Goal: Task Accomplishment & Management: Manage account settings

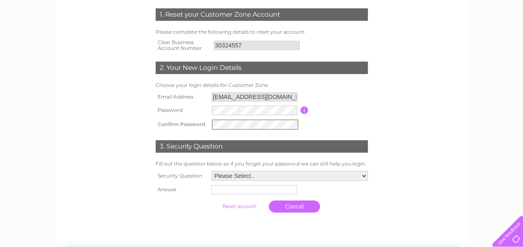
click at [305, 113] on input "button" at bounding box center [304, 110] width 8 height 7
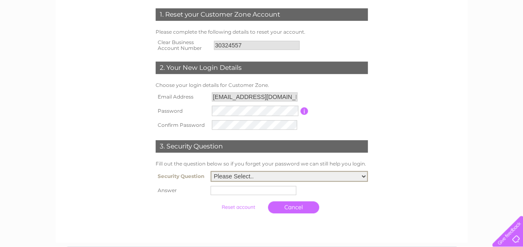
click at [289, 176] on select "Please Select.. In what town or city was your first job? In what town or city d…" at bounding box center [289, 176] width 157 height 11
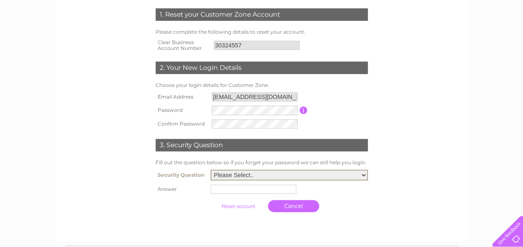
select select "1"
click at [211, 171] on select "Please Select.. In what town or city was your first job? In what town or city d…" at bounding box center [289, 175] width 157 height 11
click at [251, 190] on input "text" at bounding box center [254, 189] width 87 height 10
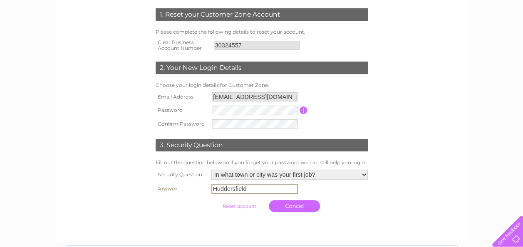
type input "Huddersfield"
click at [360, 202] on td "Cancel" at bounding box center [289, 205] width 161 height 20
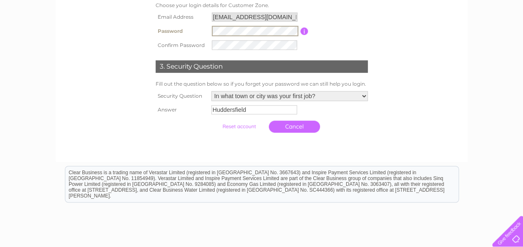
scroll to position [206, 0]
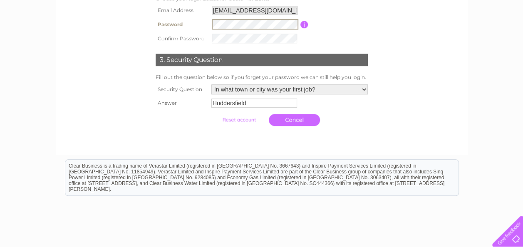
drag, startPoint x: 529, startPoint y: 107, endPoint x: 521, endPoint y: 7, distance: 99.7
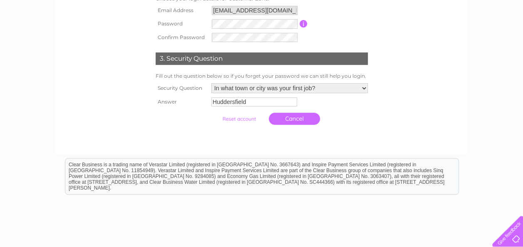
click at [243, 121] on input "submit" at bounding box center [238, 119] width 51 height 12
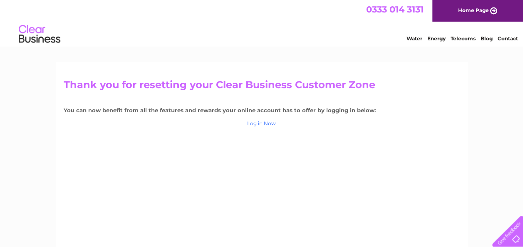
click at [262, 125] on link "Log in Now" at bounding box center [261, 123] width 29 height 6
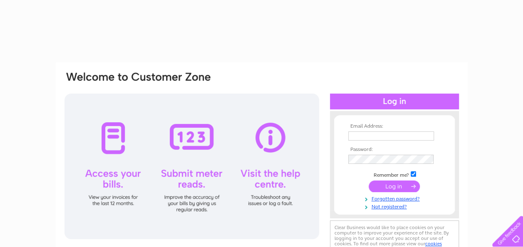
click at [412, 135] on input "text" at bounding box center [391, 136] width 86 height 9
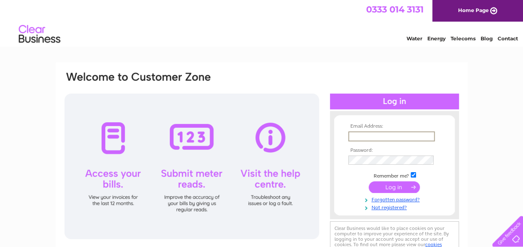
click at [385, 141] on input "text" at bounding box center [391, 137] width 87 height 10
type input "rossdthornton@outlook.com"
click at [400, 184] on input "submit" at bounding box center [394, 187] width 51 height 12
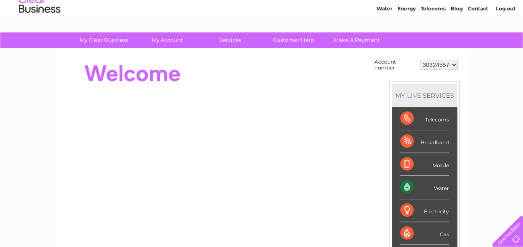
scroll to position [31, 0]
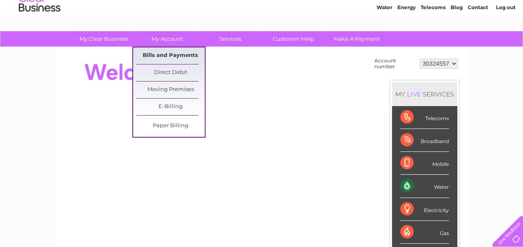
click at [180, 60] on link "Bills and Payments" at bounding box center [170, 55] width 69 height 17
